Goal: Transaction & Acquisition: Purchase product/service

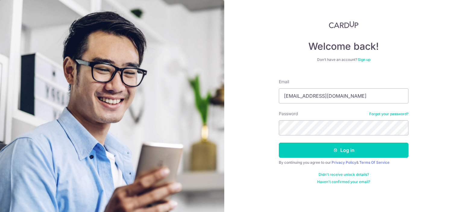
type input "[EMAIL_ADDRESS][DOMAIN_NAME]"
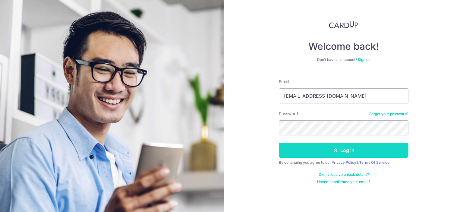
click at [346, 148] on button "Log in" at bounding box center [344, 150] width 130 height 15
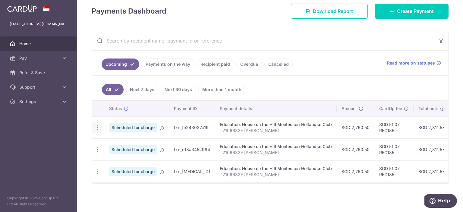
click at [98, 125] on icon "button" at bounding box center [98, 127] width 6 height 6
click at [138, 156] on span "Cancel payment" at bounding box center [130, 158] width 40 height 7
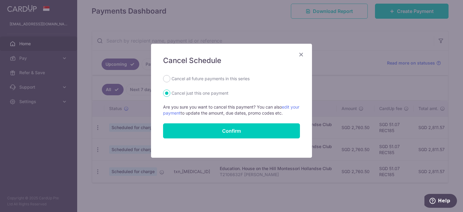
click at [205, 77] on label "Cancel all future payments in this series" at bounding box center [210, 78] width 78 height 7
click at [170, 77] on input "Cancel all future payments in this series" at bounding box center [166, 78] width 7 height 7
radio input "true"
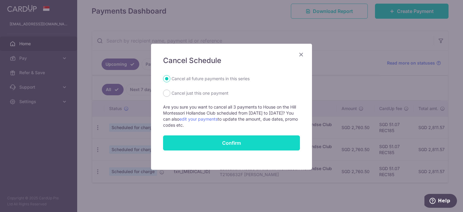
click at [234, 143] on button "Confirm" at bounding box center [231, 142] width 137 height 15
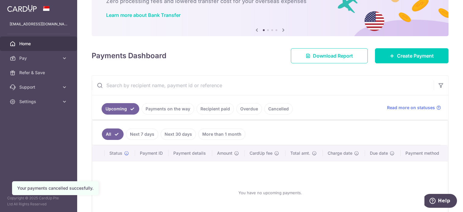
scroll to position [42, 0]
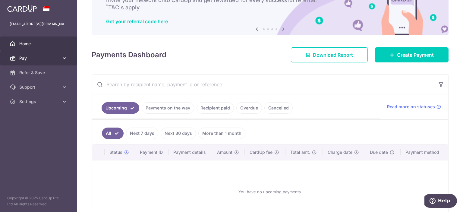
click at [58, 58] on span "Pay" at bounding box center [39, 58] width 40 height 6
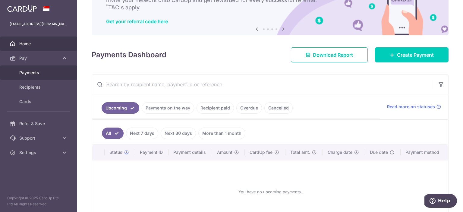
click at [57, 70] on span "Payments" at bounding box center [39, 73] width 40 height 6
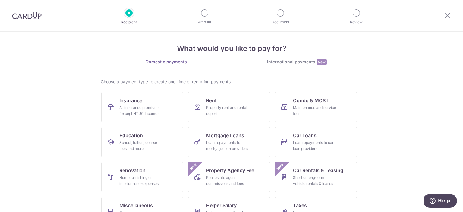
scroll to position [2, 0]
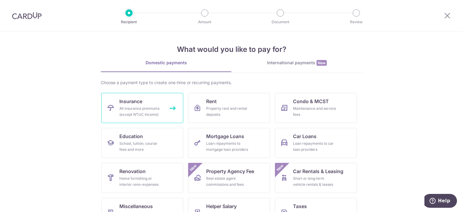
click at [145, 118] on link "Insurance All insurance premiums (except NTUC Income)" at bounding box center [142, 108] width 82 height 30
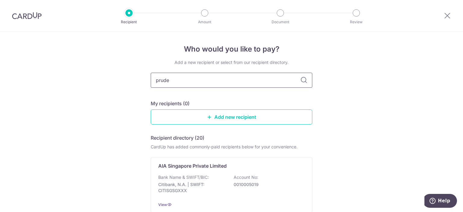
type input "[PERSON_NAME]"
type input "prudential"
click at [303, 83] on icon at bounding box center [303, 80] width 7 height 7
click at [302, 77] on icon at bounding box center [303, 80] width 7 height 7
click at [276, 80] on input "prudential" at bounding box center [232, 80] width 162 height 15
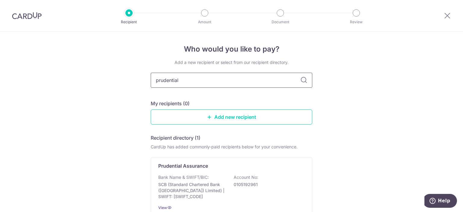
click at [187, 76] on input "prudential" at bounding box center [232, 80] width 162 height 15
type input "prudential"
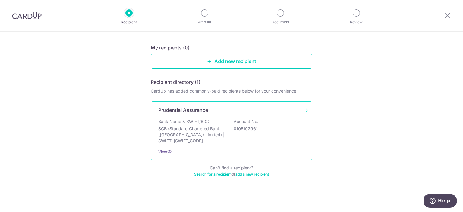
click at [301, 111] on div "Prudential Assurance Bank Name & SWIFT/BIC: SCB (Standard Chartered Bank (Singa…" at bounding box center [232, 130] width 162 height 59
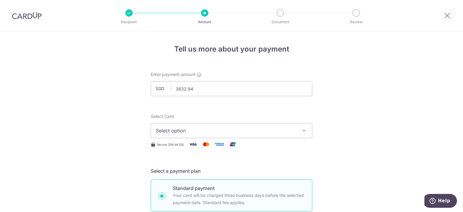
type input "3,832.94"
click at [227, 127] on span "Select option" at bounding box center [226, 130] width 140 height 7
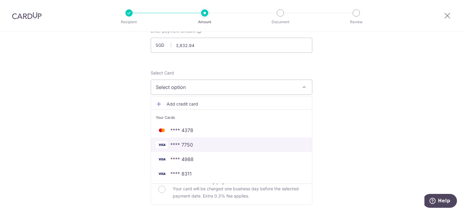
scroll to position [45, 0]
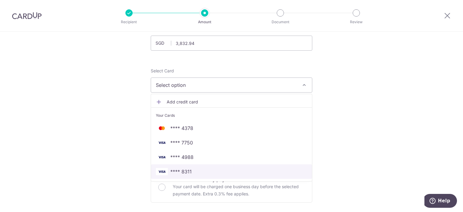
click at [200, 169] on span "**** 8311" at bounding box center [231, 171] width 151 height 7
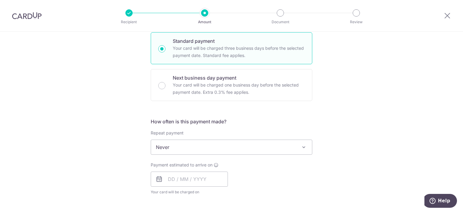
scroll to position [148, 0]
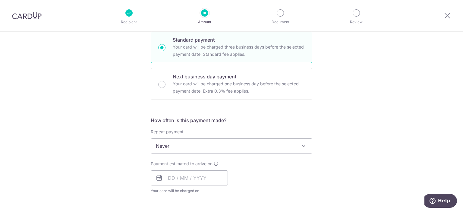
click at [291, 142] on span "Never" at bounding box center [231, 146] width 161 height 14
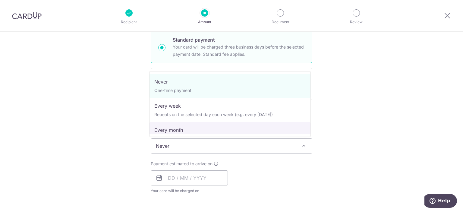
select select "3"
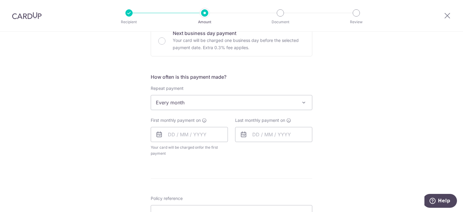
scroll to position [193, 0]
click at [193, 136] on input "text" at bounding box center [189, 133] width 77 height 15
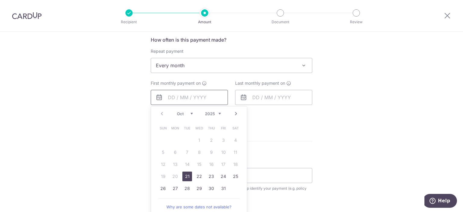
scroll to position [229, 0]
click at [186, 176] on link "21" at bounding box center [187, 176] width 10 height 10
type input "21/10/2025"
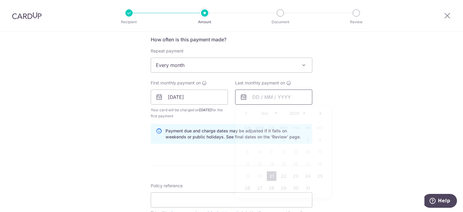
click at [263, 103] on input "text" at bounding box center [273, 96] width 77 height 15
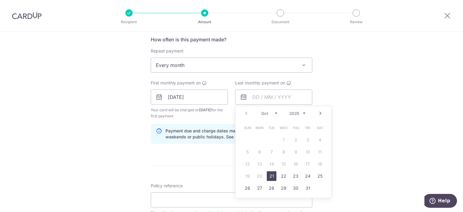
click at [275, 113] on select "Oct Nov Dec" at bounding box center [269, 113] width 16 height 5
click at [247, 177] on link "21" at bounding box center [248, 176] width 10 height 10
type input "21/12/2025"
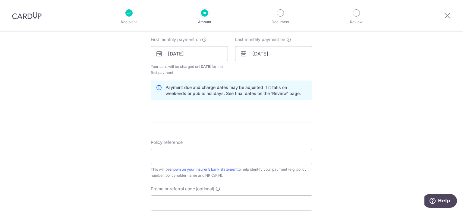
scroll to position [274, 0]
click at [214, 153] on input "Policy reference" at bounding box center [232, 155] width 162 height 15
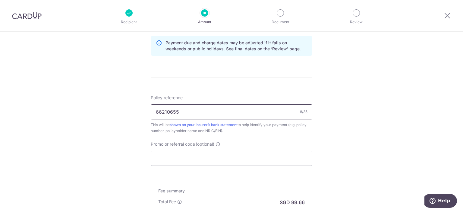
scroll to position [318, 0]
type input "66210655"
click at [211, 159] on input "Promo or referral code (optional)" at bounding box center [232, 157] width 162 height 15
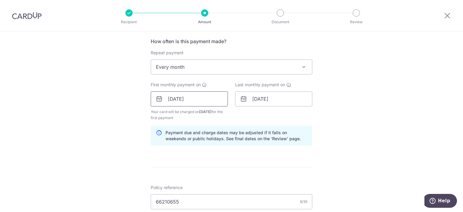
scroll to position [227, 0]
type input "milelion"
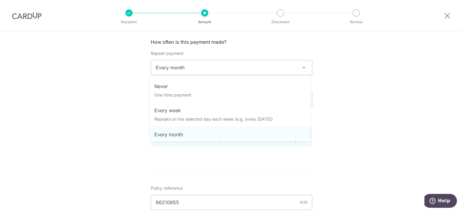
click at [271, 68] on span "Every month" at bounding box center [231, 67] width 161 height 14
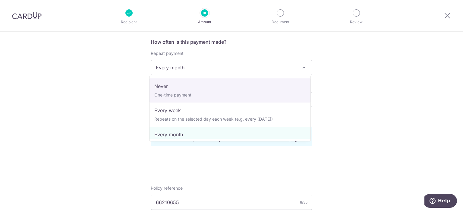
select select "1"
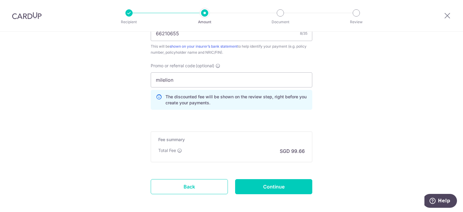
scroll to position [389, 0]
click at [264, 184] on input "Continue" at bounding box center [273, 186] width 77 height 15
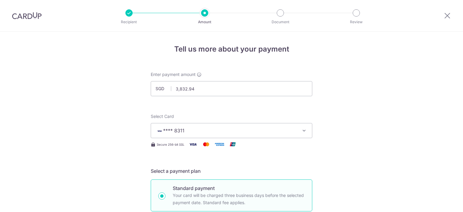
scroll to position [374, 0]
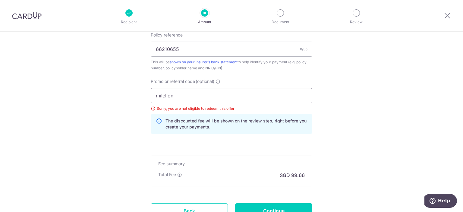
click at [178, 93] on input "milelion" at bounding box center [232, 95] width 162 height 15
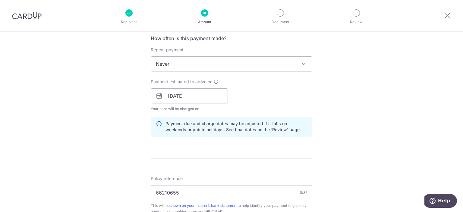
scroll to position [227, 0]
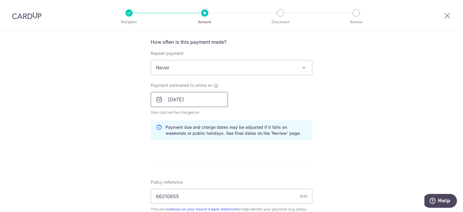
type input "rec185"
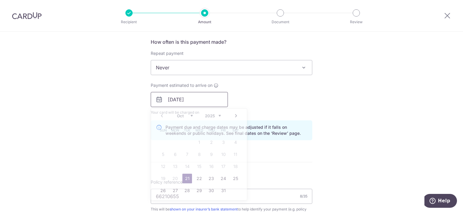
click at [202, 98] on input "[DATE]" at bounding box center [189, 99] width 77 height 15
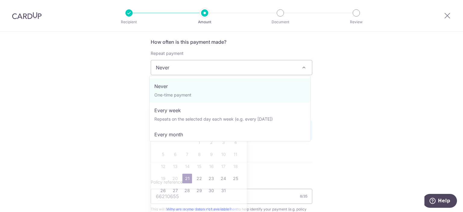
click at [233, 67] on span "Never" at bounding box center [231, 67] width 161 height 14
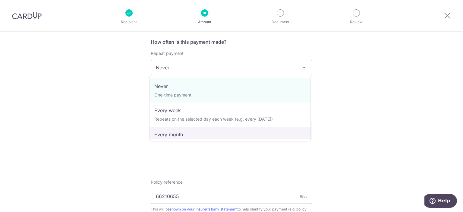
select select "3"
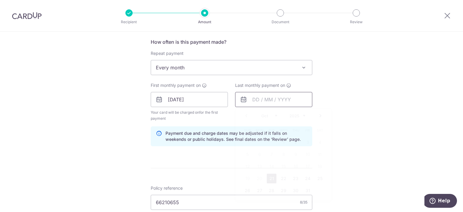
click at [252, 103] on input "text" at bounding box center [273, 99] width 77 height 15
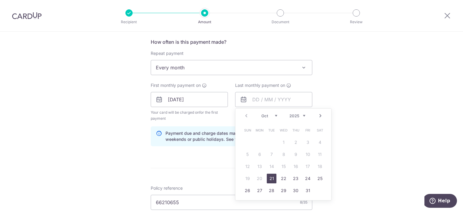
click at [274, 117] on select "Oct Nov Dec" at bounding box center [269, 115] width 16 height 5
click at [247, 179] on link "21" at bounding box center [248, 179] width 10 height 10
type input "[DATE]"
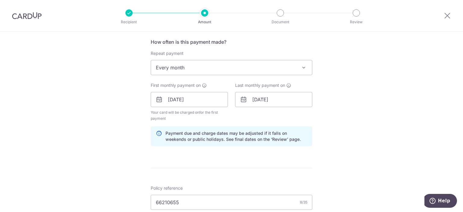
click at [222, 169] on form "Enter payment amount SGD 3,832.94 3832.94 Select Card **** 8311 Add credit card…" at bounding box center [232, 116] width 162 height 543
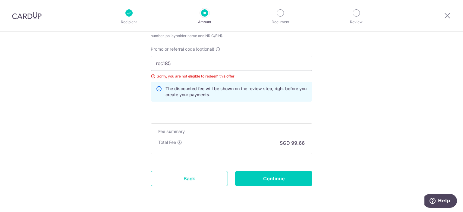
scroll to position [430, 0]
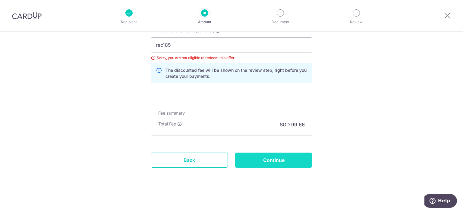
click at [270, 164] on input "Continue" at bounding box center [273, 159] width 77 height 15
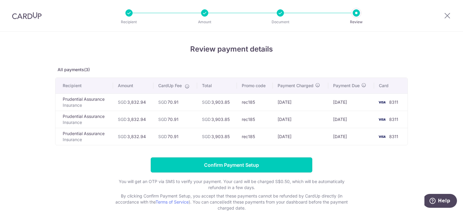
click at [270, 164] on input "Confirm Payment Setup" at bounding box center [232, 164] width 162 height 15
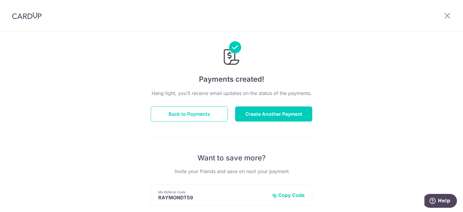
scroll to position [6, 0]
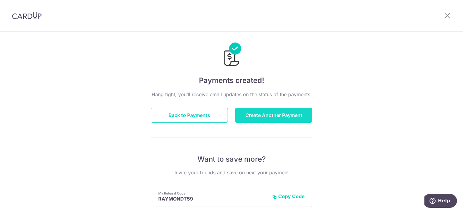
click at [266, 116] on button "Create Another Payment" at bounding box center [273, 115] width 77 height 15
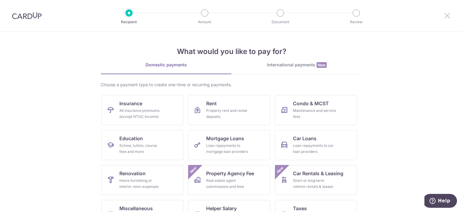
click at [447, 16] on icon at bounding box center [447, 16] width 7 height 8
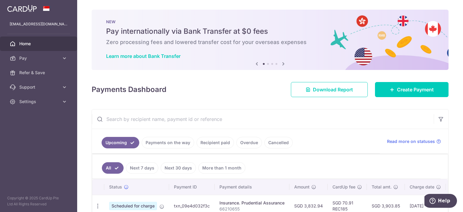
scroll to position [80, 0]
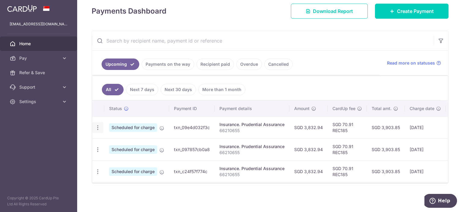
click at [98, 124] on icon "button" at bounding box center [98, 127] width 6 height 6
click at [143, 140] on span "Update payment" at bounding box center [129, 143] width 41 height 7
radio input "true"
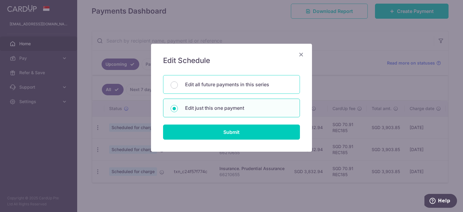
click at [261, 81] on p "Edit all future payments in this series" at bounding box center [238, 84] width 107 height 7
click at [178, 81] on input "Edit all future payments in this series" at bounding box center [174, 84] width 7 height 7
radio input "true"
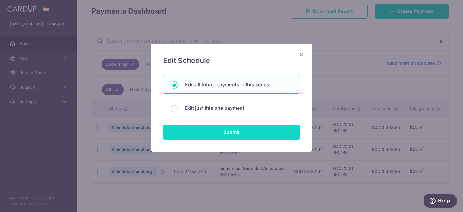
click at [246, 130] on input "Submit" at bounding box center [231, 131] width 137 height 15
radio input "true"
type input "3,832.94"
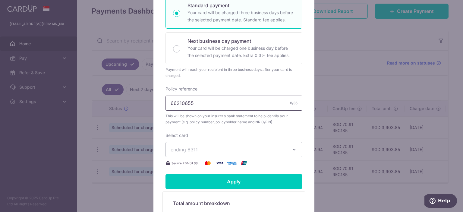
scroll to position [130, 0]
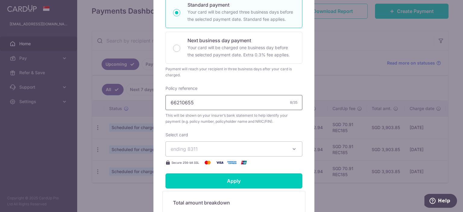
click at [243, 98] on input "66210655" at bounding box center [233, 102] width 137 height 15
type input "66210655 91796949"
click at [128, 76] on div "Edit payment By clicking apply, you will make changes to all 3 payments to Prud…" at bounding box center [231, 106] width 463 height 212
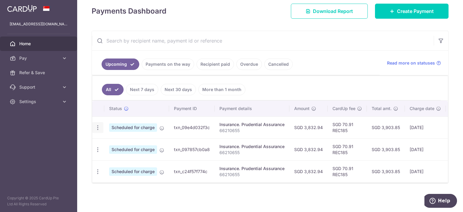
click at [97, 125] on icon "button" at bounding box center [98, 127] width 6 height 6
click at [121, 144] on span "Update payment" at bounding box center [129, 143] width 41 height 7
radio input "true"
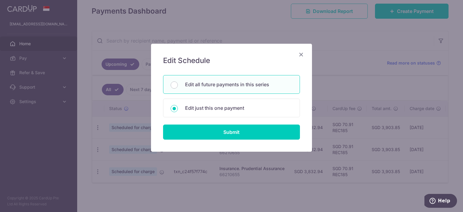
click at [181, 84] on div "Edit all future payments in this series" at bounding box center [231, 84] width 137 height 19
radio input "true"
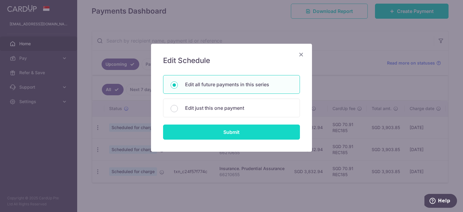
click at [227, 134] on input "Submit" at bounding box center [231, 131] width 137 height 15
radio input "true"
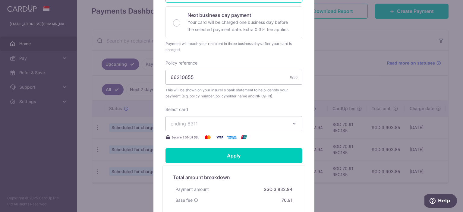
scroll to position [162, 0]
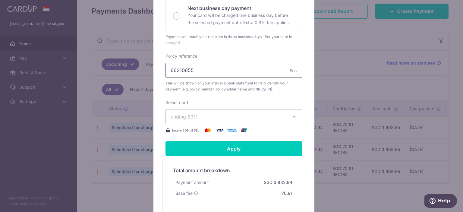
click at [254, 67] on input "66210655" at bounding box center [233, 70] width 137 height 15
type input "66210655 91796949"
click at [262, 111] on button "ending 8311" at bounding box center [233, 116] width 137 height 15
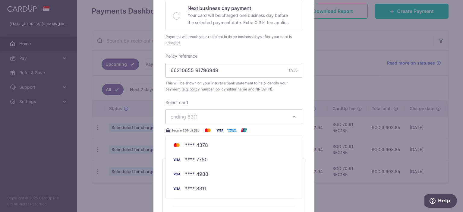
click at [246, 97] on div "Enter payment amount 3,832.94 3832.94 SGD To change the payment amount, please …" at bounding box center [233, 29] width 137 height 209
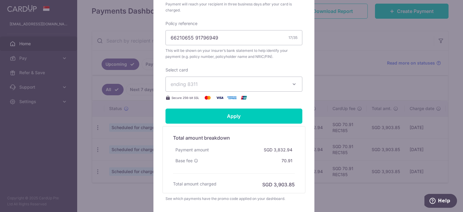
scroll to position [195, 0]
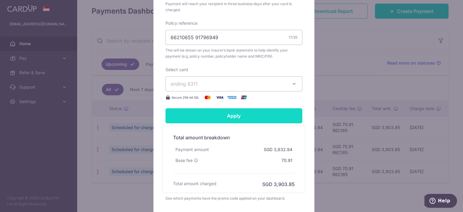
click at [250, 114] on input "Apply" at bounding box center [233, 115] width 137 height 15
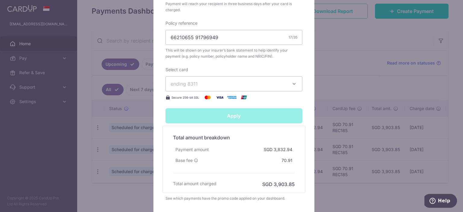
type input "Successfully Applied"
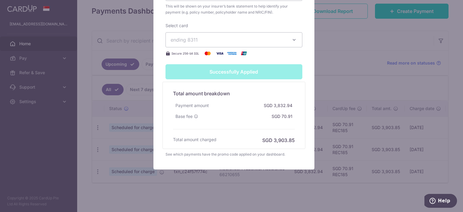
click at [334, 68] on div "Edit payment By clicking apply, you will make changes to all 3 payments to Prud…" at bounding box center [231, 106] width 463 height 212
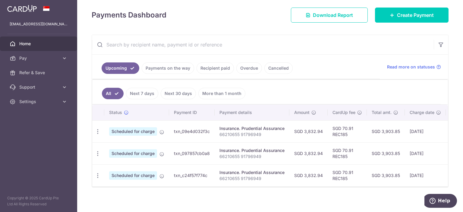
scroll to position [87, 0]
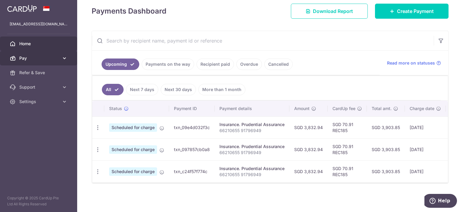
click at [46, 58] on span "Pay" at bounding box center [39, 58] width 40 height 6
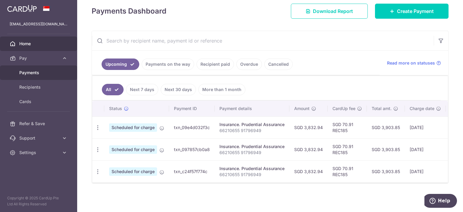
click at [52, 74] on span "Payments" at bounding box center [39, 73] width 40 height 6
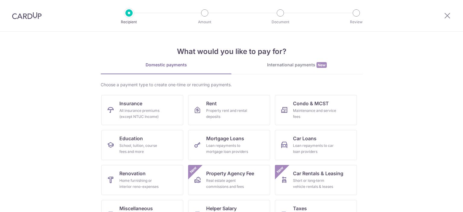
click at [147, 102] on link "Insurance All insurance premiums (except NTUC Income)" at bounding box center [142, 110] width 82 height 30
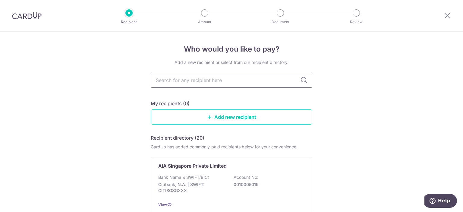
click at [189, 82] on input "text" at bounding box center [232, 80] width 162 height 15
type input "prudential"
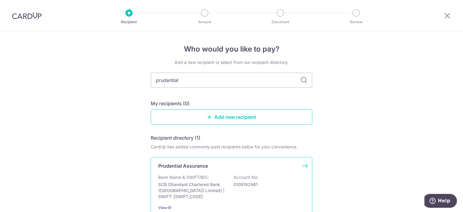
click at [215, 174] on div "Bank Name & SWIFT/BIC: SCB (Standard Chartered Bank (Singapore) Limited) | SWIF…" at bounding box center [231, 186] width 146 height 25
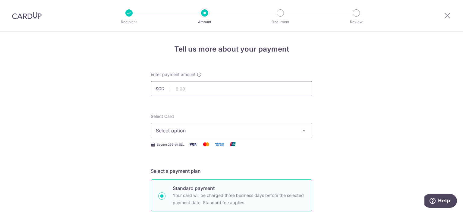
click at [219, 90] on input "text" at bounding box center [232, 88] width 162 height 15
type input "467.00"
click at [216, 130] on span "Select option" at bounding box center [226, 130] width 140 height 7
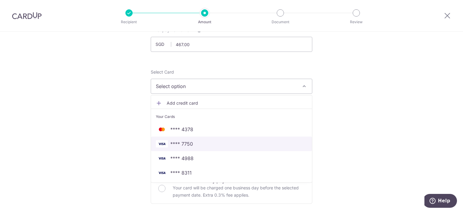
scroll to position [45, 0]
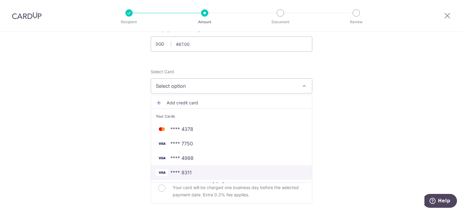
click at [201, 172] on span "**** 8311" at bounding box center [231, 172] width 151 height 7
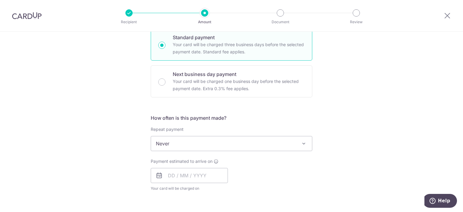
scroll to position [151, 0]
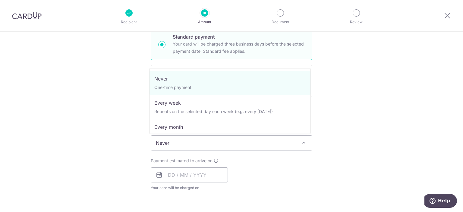
click at [224, 145] on span "Never" at bounding box center [231, 143] width 161 height 14
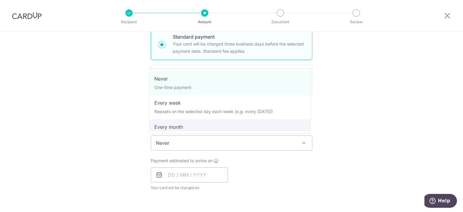
select select "3"
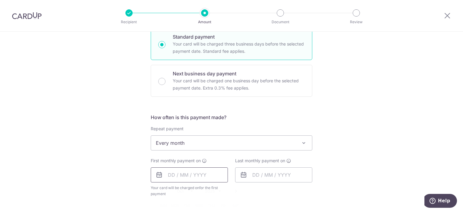
click at [198, 173] on input "text" at bounding box center [189, 174] width 77 height 15
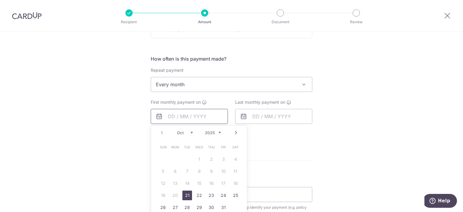
scroll to position [210, 0]
click at [186, 193] on link "21" at bounding box center [187, 195] width 10 height 10
type input "[DATE]"
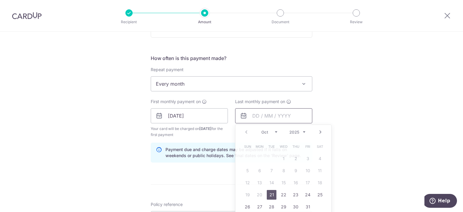
click at [255, 117] on input "text" at bounding box center [273, 115] width 77 height 15
click at [273, 131] on select "Oct Nov Dec" at bounding box center [269, 132] width 16 height 5
click at [251, 194] on td "21" at bounding box center [247, 195] width 12 height 12
type input "[DATE]"
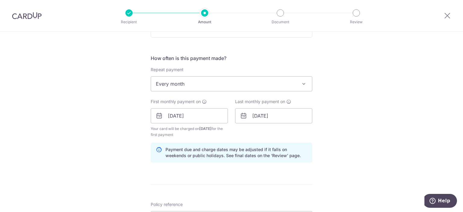
click at [294, 160] on div "Payment due and charge dates may be adjusted if it falls on weekends or public …" at bounding box center [232, 153] width 162 height 20
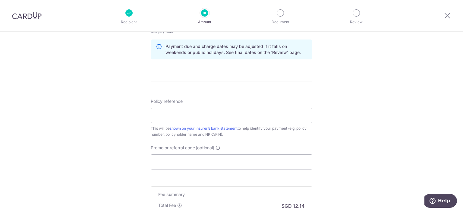
scroll to position [318, 0]
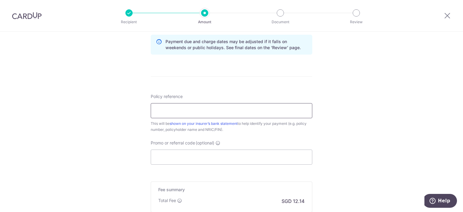
click at [241, 103] on input "Policy reference" at bounding box center [232, 110] width 162 height 15
type input "85684199 91796949"
click at [189, 156] on input "Promo or referral code (optional)" at bounding box center [232, 156] width 162 height 15
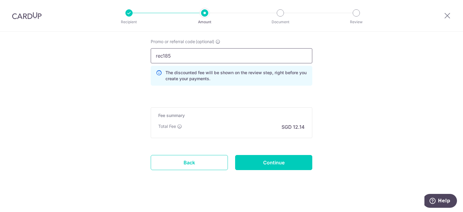
scroll to position [422, 0]
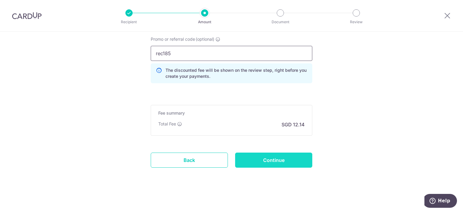
type input "rec185"
click at [274, 156] on input "Continue" at bounding box center [273, 159] width 77 height 15
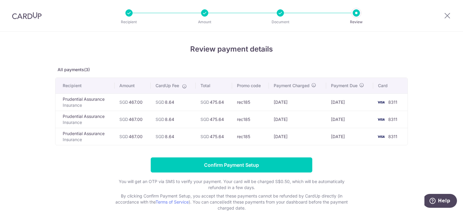
scroll to position [13, 0]
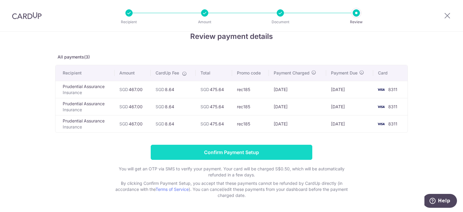
click at [241, 152] on input "Confirm Payment Setup" at bounding box center [232, 152] width 162 height 15
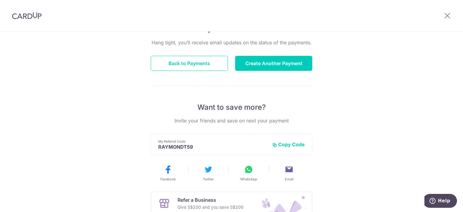
scroll to position [58, 0]
click at [198, 64] on button "Back to Payments" at bounding box center [189, 63] width 77 height 15
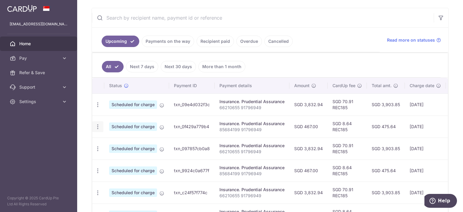
click at [97, 124] on icon "button" at bounding box center [98, 127] width 6 height 6
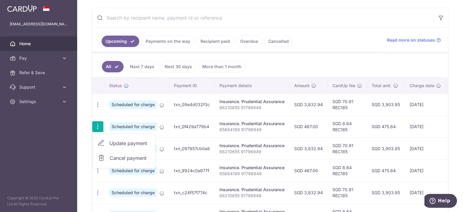
click at [114, 140] on span "Update payment" at bounding box center [129, 143] width 41 height 7
radio input "true"
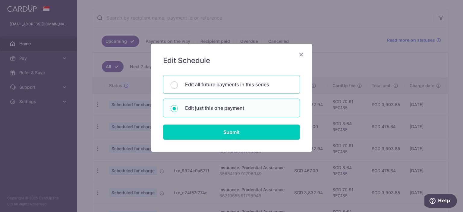
click at [232, 83] on p "Edit all future payments in this series" at bounding box center [238, 84] width 107 height 7
click at [178, 83] on input "Edit all future payments in this series" at bounding box center [174, 84] width 7 height 7
radio input "true"
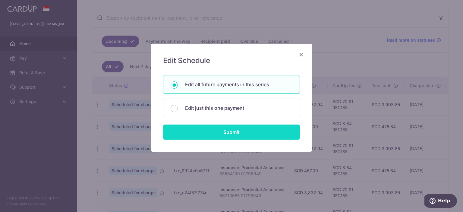
click at [243, 130] on input "Submit" at bounding box center [231, 131] width 137 height 15
radio input "true"
type input "467.00"
type input "85684199 91796949"
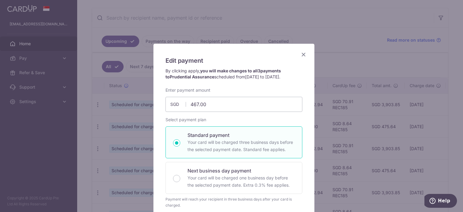
click at [301, 55] on icon "Close" at bounding box center [303, 55] width 7 height 8
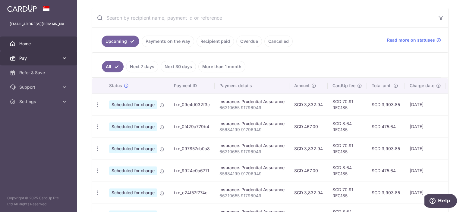
click at [58, 64] on link "Pay" at bounding box center [38, 58] width 77 height 14
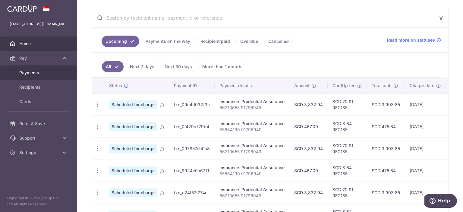
click at [48, 74] on span "Payments" at bounding box center [39, 73] width 40 height 6
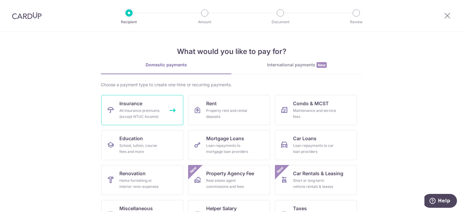
click at [163, 110] on link "Insurance All insurance premiums (except NTUC Income)" at bounding box center [142, 110] width 82 height 30
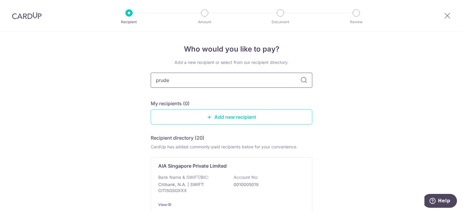
type input "[PERSON_NAME]"
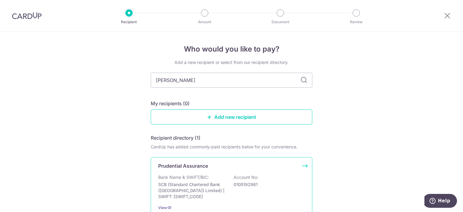
click at [222, 183] on p "SCB (Standard Chartered Bank ([GEOGRAPHIC_DATA]) Limited) | SWIFT: [SWIFT_CODE]" at bounding box center [191, 190] width 67 height 18
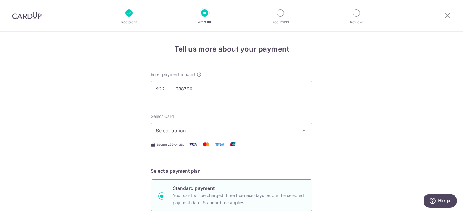
type input "2,887.96"
click at [211, 127] on span "Select option" at bounding box center [226, 130] width 140 height 7
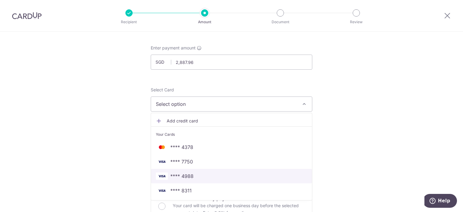
scroll to position [27, 0]
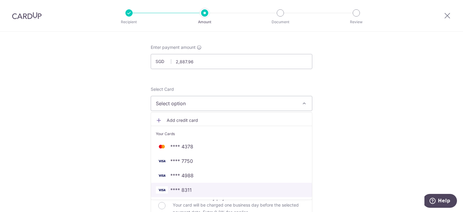
click at [210, 189] on span "**** 8311" at bounding box center [231, 189] width 151 height 7
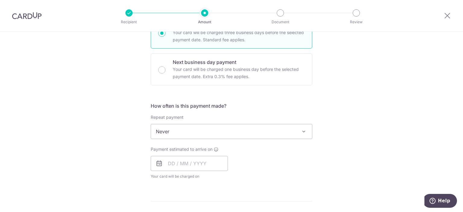
scroll to position [164, 0]
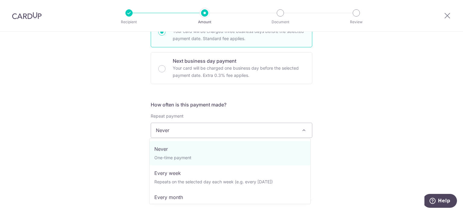
click at [241, 131] on span "Never" at bounding box center [231, 130] width 161 height 14
select select "3"
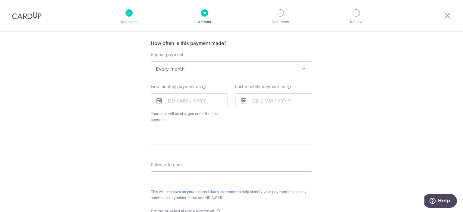
scroll to position [228, 0]
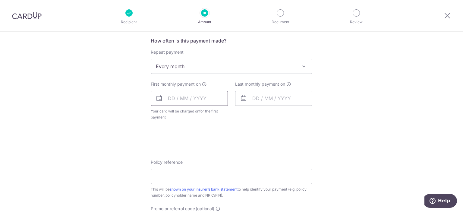
click at [198, 99] on input "text" at bounding box center [189, 98] width 77 height 15
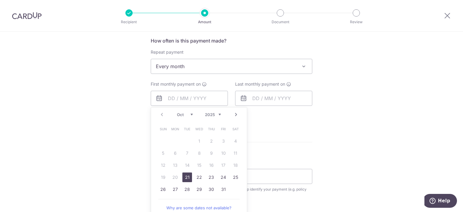
click at [185, 179] on link "21" at bounding box center [187, 177] width 10 height 10
type input "[DATE]"
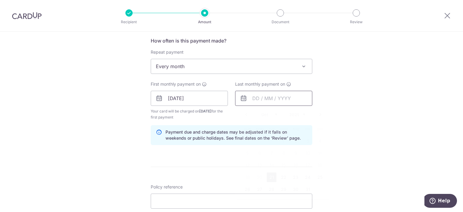
click at [263, 99] on input "text" at bounding box center [273, 98] width 77 height 15
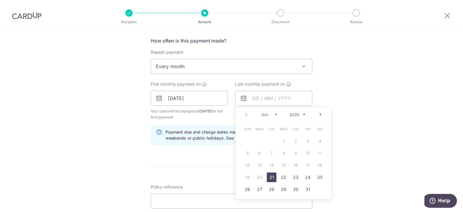
click at [274, 114] on select "Oct Nov Dec" at bounding box center [269, 114] width 16 height 5
click at [246, 177] on link "21" at bounding box center [248, 177] width 10 height 10
type input "[DATE]"
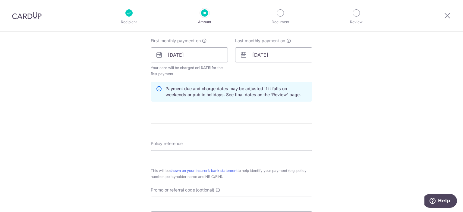
scroll to position [272, 0]
click at [212, 153] on input "Policy reference" at bounding box center [232, 156] width 162 height 15
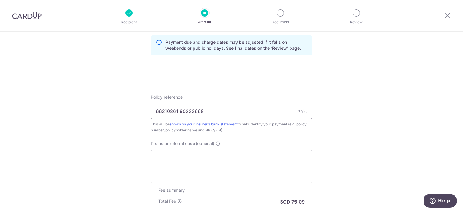
scroll to position [318, 0]
type input "66210861 90222668"
click at [189, 156] on input "Promo or referral code (optional)" at bounding box center [232, 157] width 162 height 15
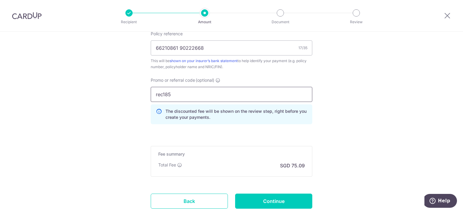
scroll to position [422, 0]
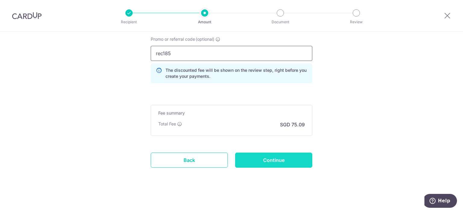
type input "rec185"
click at [279, 159] on input "Continue" at bounding box center [273, 159] width 77 height 15
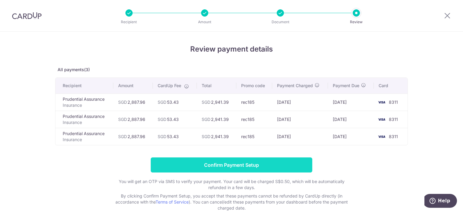
click at [258, 169] on input "Confirm Payment Setup" at bounding box center [232, 164] width 162 height 15
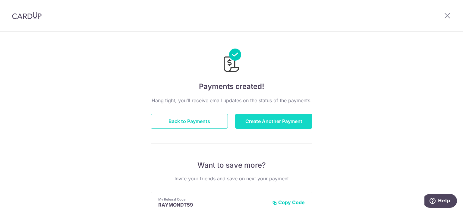
click at [272, 118] on button "Create Another Payment" at bounding box center [273, 121] width 77 height 15
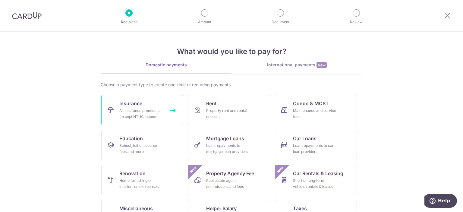
click at [124, 108] on div "All insurance premiums (except NTUC Income)" at bounding box center [140, 114] width 43 height 12
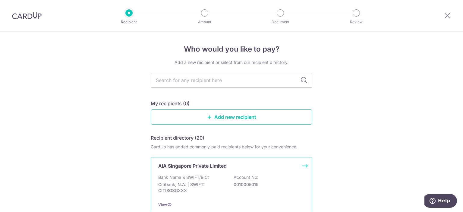
click at [229, 162] on div "AIA Singapore Private Limited Bank Name & SWIFT/BIC: Citibank, N.A. | SWIFT: CI…" at bounding box center [232, 185] width 162 height 56
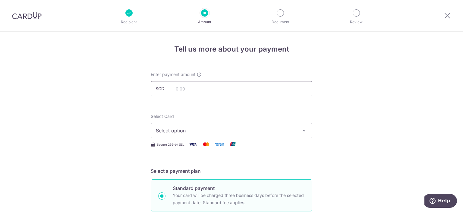
click at [190, 91] on input "text" at bounding box center [232, 88] width 162 height 15
type input "3,702.00"
click at [204, 133] on span "Select option" at bounding box center [226, 130] width 140 height 7
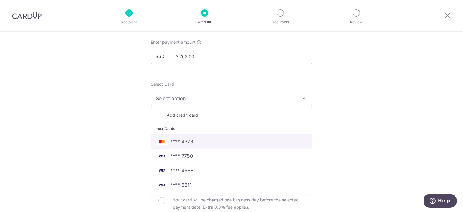
scroll to position [33, 0]
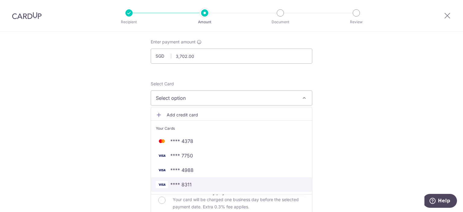
click at [200, 183] on span "**** 8311" at bounding box center [231, 184] width 151 height 7
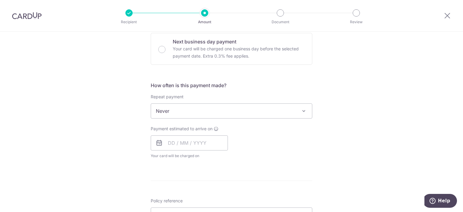
scroll to position [189, 0]
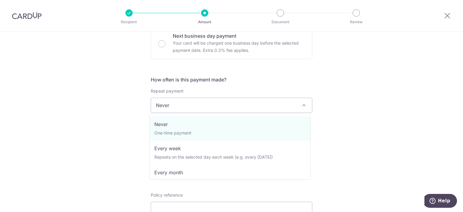
click at [195, 103] on span "Never" at bounding box center [231, 105] width 161 height 14
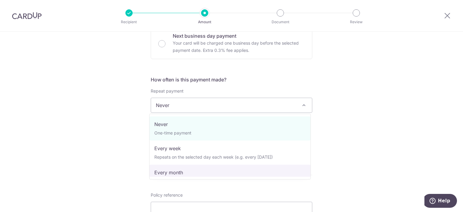
select select "3"
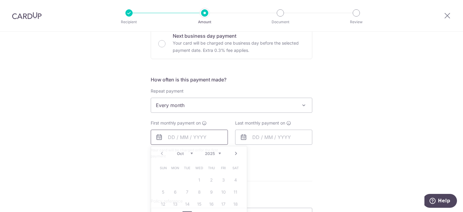
click at [195, 138] on input "text" at bounding box center [189, 137] width 77 height 15
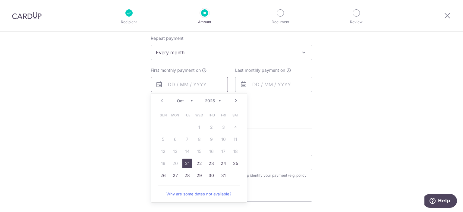
scroll to position [242, 0]
click at [186, 163] on link "21" at bounding box center [187, 163] width 10 height 10
type input "[DATE]"
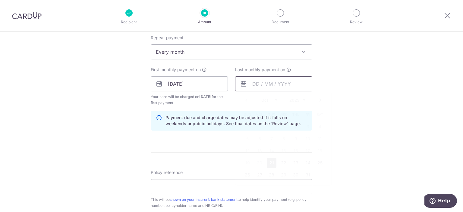
click at [261, 83] on input "text" at bounding box center [273, 83] width 77 height 15
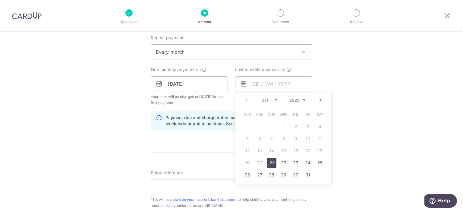
click at [273, 99] on select "Oct Nov Dec" at bounding box center [269, 100] width 16 height 5
click at [247, 163] on link "21" at bounding box center [248, 163] width 10 height 10
type input "[DATE]"
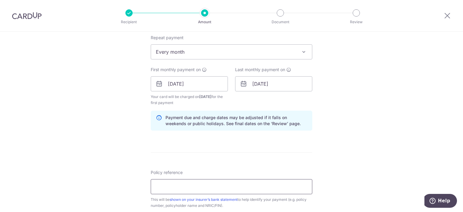
click at [202, 184] on input "Policy reference" at bounding box center [232, 186] width 162 height 15
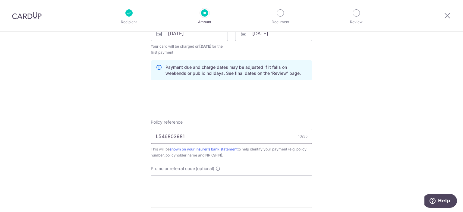
scroll to position [295, 0]
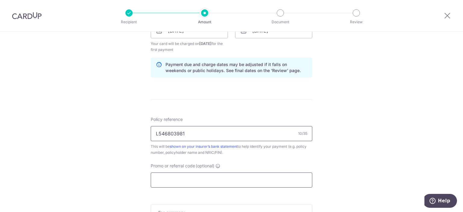
type input "L546803981"
click at [194, 182] on input "Promo or referral code (optional)" at bounding box center [232, 179] width 162 height 15
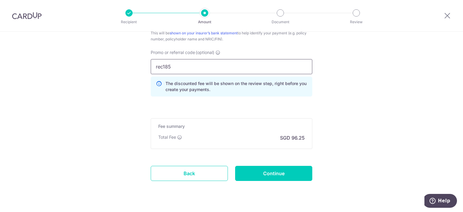
scroll to position [409, 0]
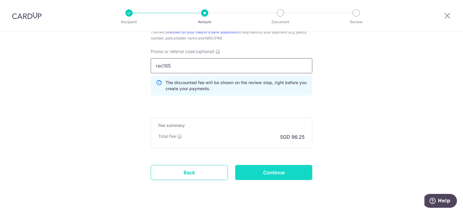
type input "rec185"
click at [278, 170] on input "Continue" at bounding box center [273, 172] width 77 height 15
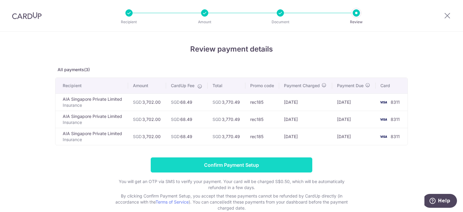
click at [235, 165] on input "Confirm Payment Setup" at bounding box center [232, 164] width 162 height 15
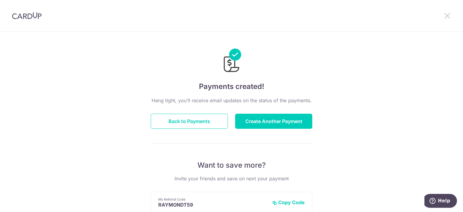
click at [447, 17] on icon at bounding box center [447, 16] width 7 height 8
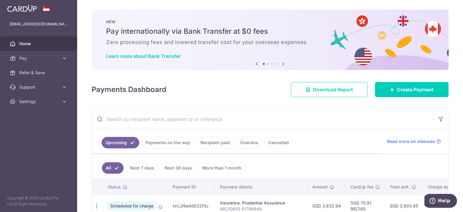
scroll to position [36, 0]
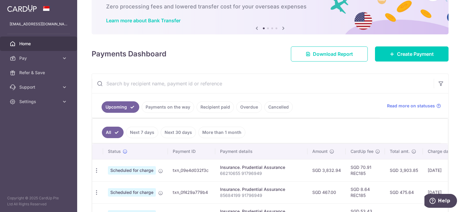
click at [180, 85] on input "text" at bounding box center [263, 83] width 342 height 19
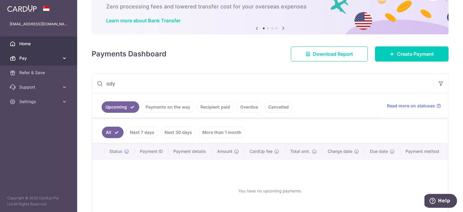
type input "ody"
click at [56, 58] on span "Pay" at bounding box center [39, 58] width 40 height 6
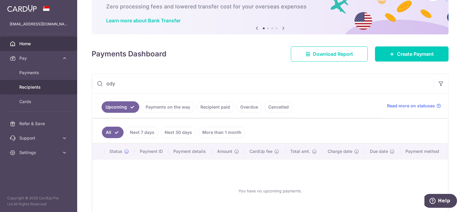
click at [50, 85] on span "Recipients" at bounding box center [39, 87] width 40 height 6
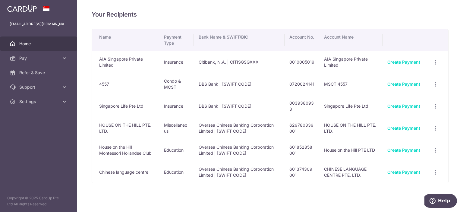
click at [42, 44] on span "Home" at bounding box center [39, 44] width 40 height 6
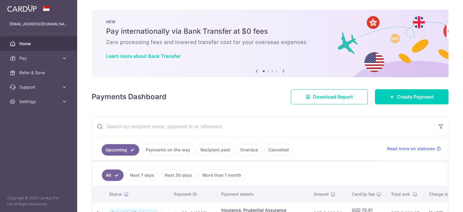
click at [218, 153] on link "Recipient paid" at bounding box center [214, 149] width 37 height 11
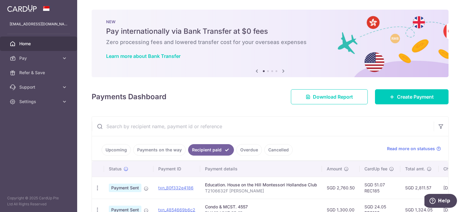
click at [245, 127] on input "text" at bounding box center [263, 126] width 342 height 19
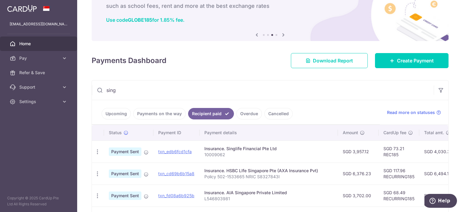
type input "sing"
